Goal: Navigation & Orientation: Find specific page/section

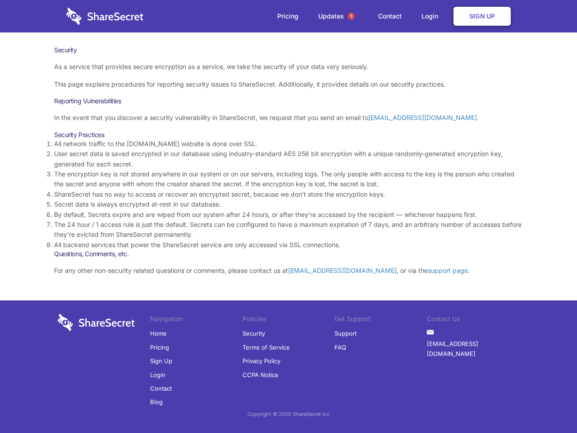
click at [289, 216] on li "By default, Secrets expire and are wiped from our system after 24 hours, or aft…" at bounding box center [288, 215] width 469 height 10
click at [351, 16] on span "1" at bounding box center [351, 16] width 7 height 7
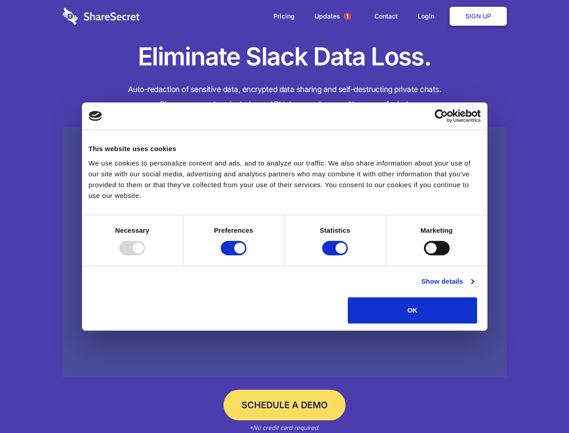
click at [145, 255] on div at bounding box center [132, 248] width 26 height 14
click at [247, 255] on input "Preferences" at bounding box center [234, 248] width 26 height 14
checkbox input "false"
click at [336, 255] on input "Statistics" at bounding box center [335, 248] width 26 height 14
checkbox input "false"
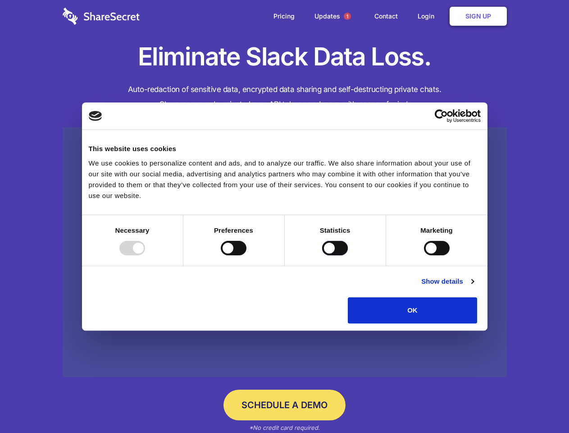
checkbox input "false"
click at [424, 255] on input "Marketing" at bounding box center [437, 248] width 26 height 14
checkbox input "true"
click at [474, 287] on link "Show details" at bounding box center [448, 281] width 52 height 11
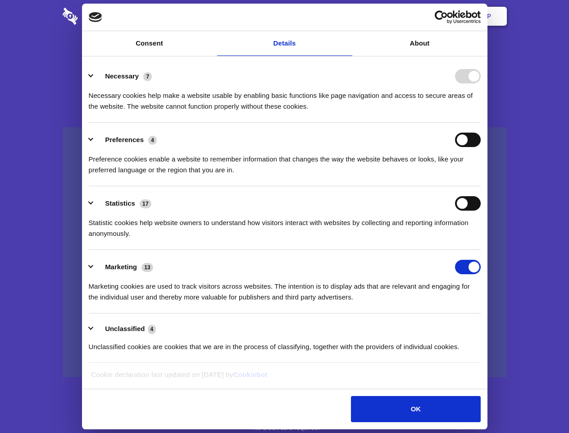
click at [481, 123] on li "Necessary 7 Necessary cookies help make a website usable by enabling basic func…" at bounding box center [285, 91] width 392 height 64
click at [347, 16] on span "1" at bounding box center [347, 16] width 7 height 7
